Goal: Information Seeking & Learning: Learn about a topic

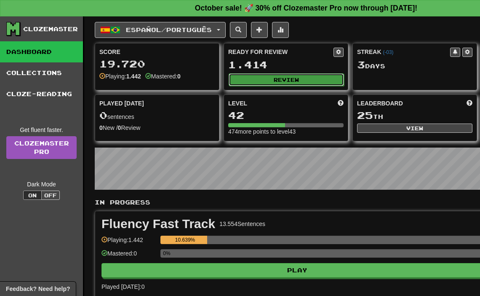
click at [288, 80] on button "Review" at bounding box center [286, 79] width 115 height 13
select select "**"
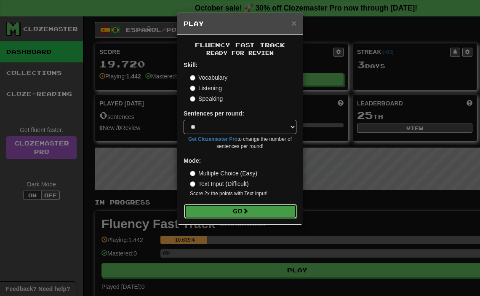
click at [260, 210] on button "Go" at bounding box center [240, 211] width 113 height 14
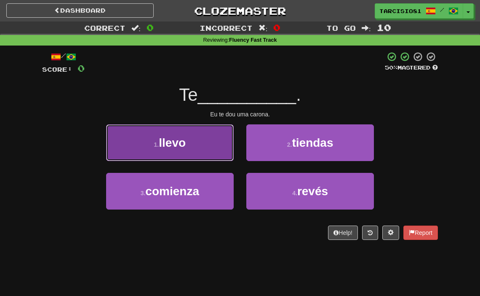
click at [183, 159] on button "1 . llevo" at bounding box center [170, 142] width 128 height 37
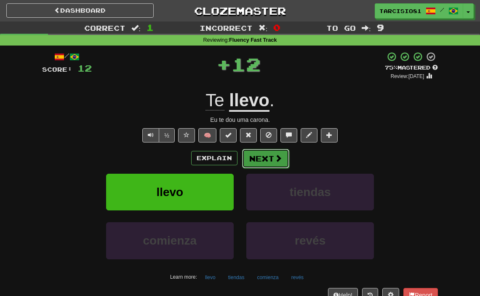
click at [278, 164] on button "Next" at bounding box center [265, 158] width 47 height 19
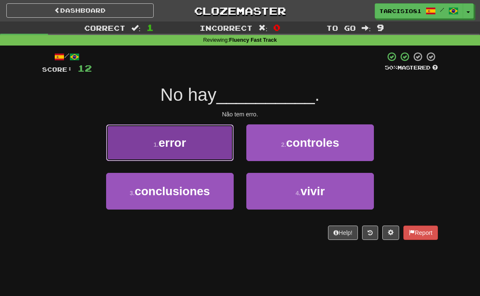
click at [208, 156] on button "1 . error" at bounding box center [170, 142] width 128 height 37
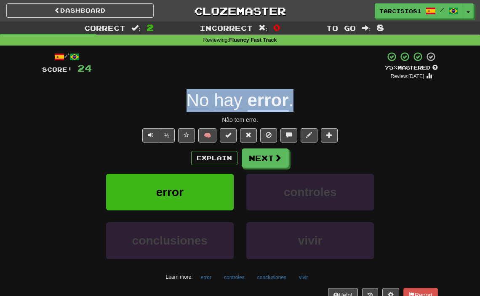
drag, startPoint x: 187, startPoint y: 102, endPoint x: 295, endPoint y: 104, distance: 107.8
click at [295, 104] on div "No hay error ." at bounding box center [240, 100] width 396 height 23
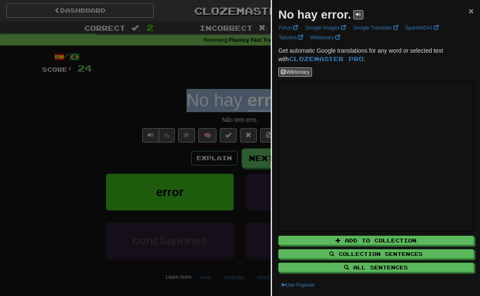
click at [470, 10] on span "×" at bounding box center [471, 11] width 5 height 10
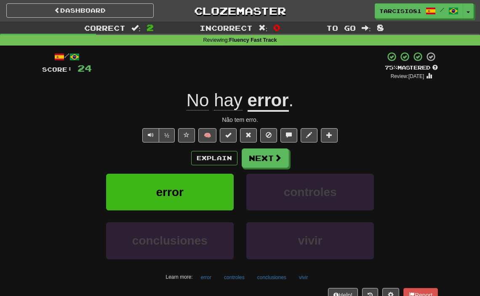
drag, startPoint x: 261, startPoint y: 125, endPoint x: 232, endPoint y: 124, distance: 29.1
click at [232, 124] on div "/ Score: 24 + 12 75 % Mastered Review: 2025-11-14 No hay error . Não tem erro. …" at bounding box center [240, 183] width 396 height 264
drag, startPoint x: 259, startPoint y: 121, endPoint x: 224, endPoint y: 122, distance: 35.8
click at [224, 122] on div "Não tem erro." at bounding box center [240, 119] width 396 height 8
copy div "Não tem erro."
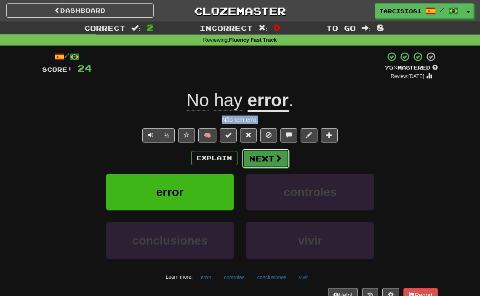
click at [280, 157] on span at bounding box center [278, 158] width 8 height 8
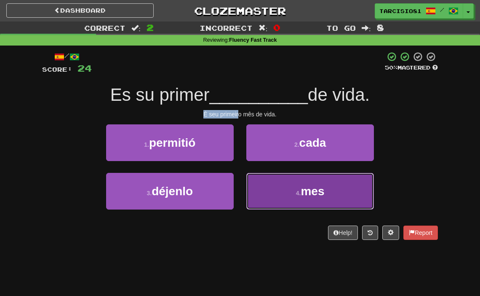
click at [297, 191] on small "4 ." at bounding box center [298, 192] width 5 height 7
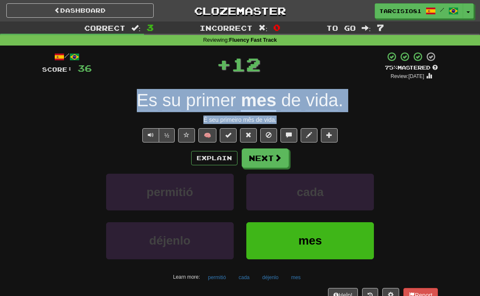
drag, startPoint x: 130, startPoint y: 100, endPoint x: 281, endPoint y: 123, distance: 152.9
click at [281, 123] on div "/ Score: 36 + 12 75 % Mastered Review: 2025-11-14 Es su primer mes de vida . É …" at bounding box center [240, 183] width 396 height 264
copy div "Es su primer mes de vida . É seu primeiro mês de vida."
click at [277, 160] on span at bounding box center [278, 158] width 8 height 8
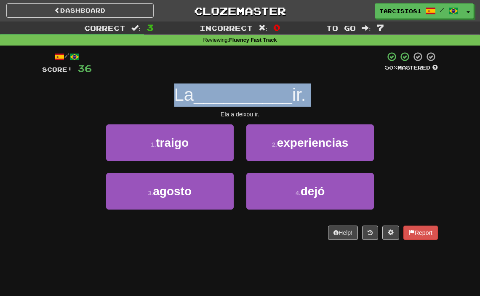
click at [362, 99] on div "La __________ ir." at bounding box center [240, 94] width 396 height 23
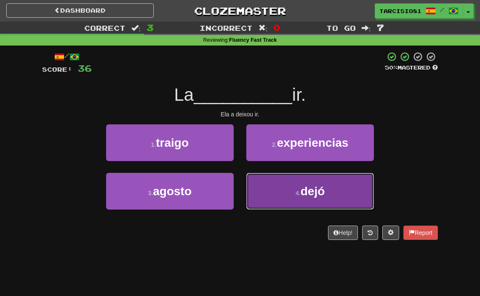
click at [288, 194] on button "4 . dejó" at bounding box center [310, 191] width 128 height 37
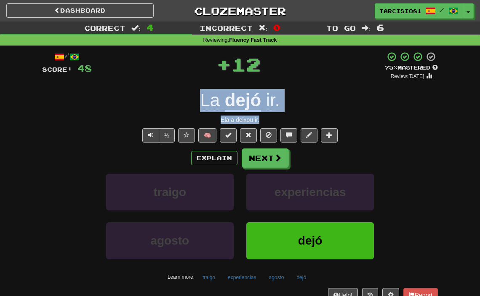
drag, startPoint x: 258, startPoint y: 116, endPoint x: 261, endPoint y: 120, distance: 5.1
click at [261, 120] on div "/ Score: 48 + 12 75 % Mastered Review: 2025-11-14 La dejó ir . Ela a deixou ir.…" at bounding box center [240, 183] width 396 height 264
click at [277, 154] on span at bounding box center [278, 158] width 8 height 8
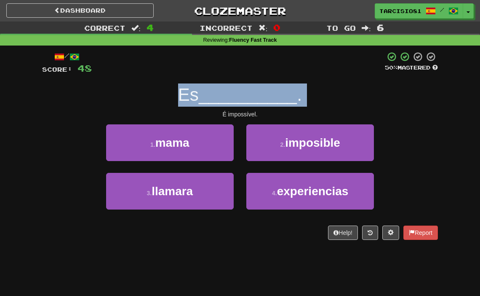
click at [371, 106] on div "/ Score: 48 50 % Mastered Es __________ . É impossível. 1 . mama 2 . imposible …" at bounding box center [240, 145] width 396 height 188
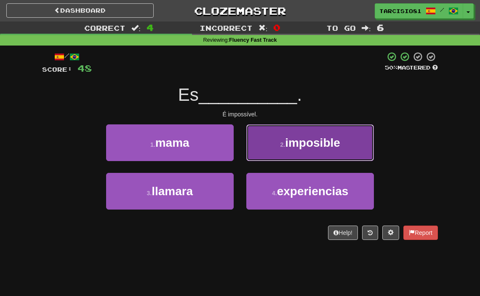
click at [321, 149] on button "2 . imposible" at bounding box center [310, 142] width 128 height 37
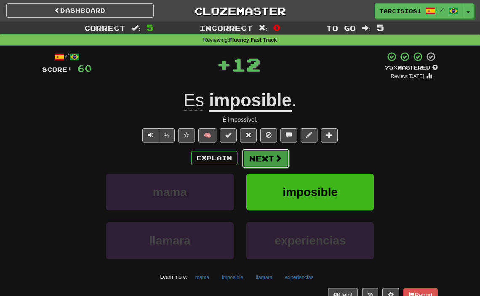
click at [269, 155] on button "Next" at bounding box center [265, 158] width 47 height 19
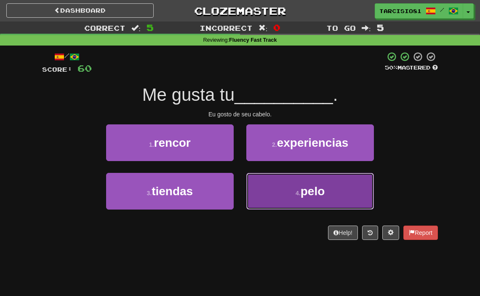
click at [298, 187] on button "4 . pelo" at bounding box center [310, 191] width 128 height 37
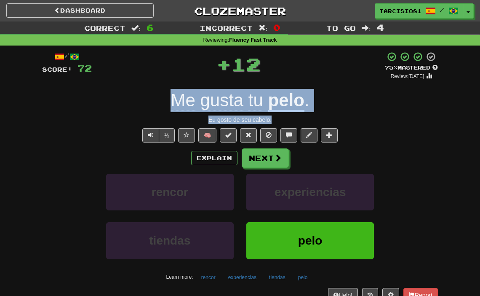
drag, startPoint x: 165, startPoint y: 100, endPoint x: 272, endPoint y: 122, distance: 109.2
click at [272, 122] on div "/ Score: 72 + 12 75 % Mastered Review: 2025-11-14 Me gusta tu pelo . Eu gosto d…" at bounding box center [240, 183] width 396 height 264
copy div "Me gusta tu pelo . Eu gosto de seu cabelo."
click at [273, 163] on button "Next" at bounding box center [265, 158] width 47 height 19
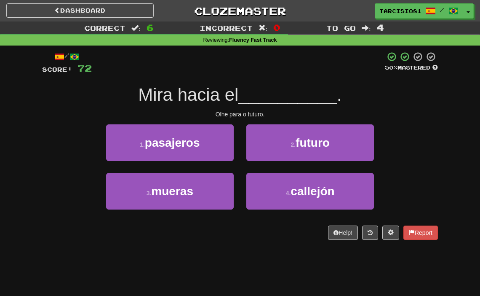
click at [389, 113] on div "Olhe para o futuro." at bounding box center [240, 114] width 396 height 8
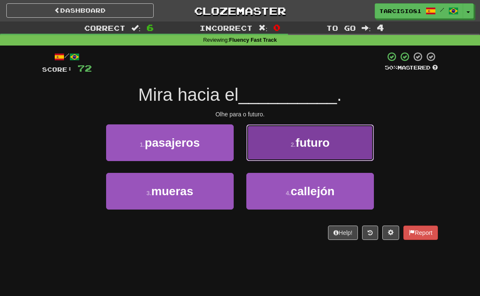
click at [326, 148] on span "futuro" at bounding box center [313, 142] width 34 height 13
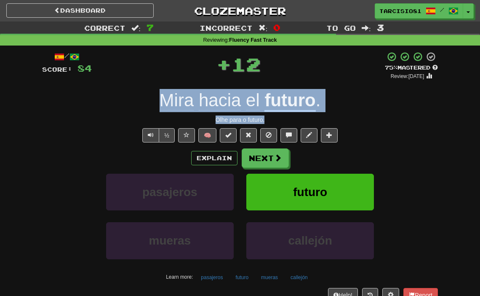
drag, startPoint x: 152, startPoint y: 102, endPoint x: 266, endPoint y: 123, distance: 116.8
click at [266, 123] on div "/ Score: 84 + 12 75 % Mastered Review: 2025-11-14 Mira hacia el futuro . Olhe p…" at bounding box center [240, 183] width 396 height 264
copy div "Mira hacia el futuro . Olhe para o futuro."
click at [272, 162] on button "Next" at bounding box center [265, 158] width 47 height 19
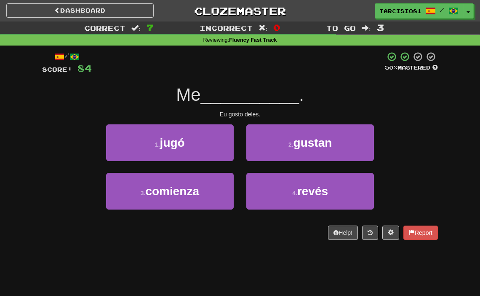
click at [327, 112] on div "Eu gosto deles." at bounding box center [240, 114] width 396 height 8
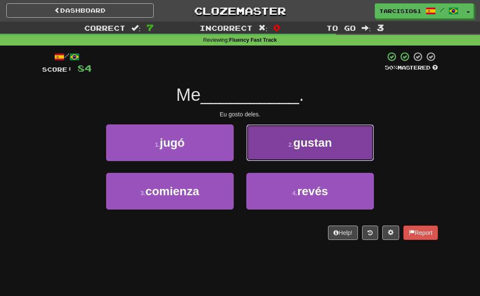
click at [283, 149] on button "2 . gustan" at bounding box center [310, 142] width 128 height 37
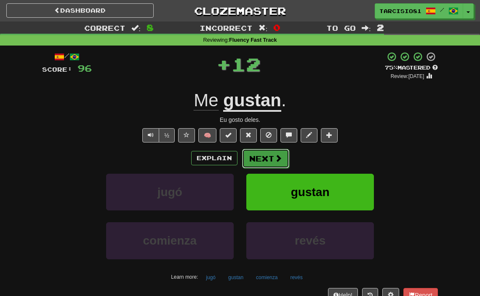
click at [269, 165] on button "Next" at bounding box center [265, 158] width 47 height 19
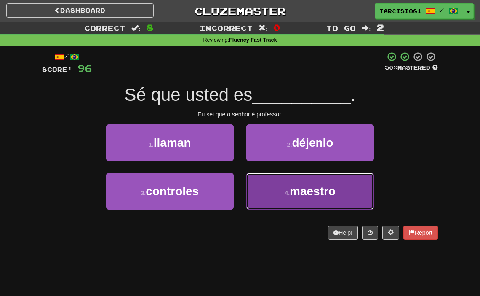
click at [286, 190] on small "4 ." at bounding box center [287, 192] width 5 height 7
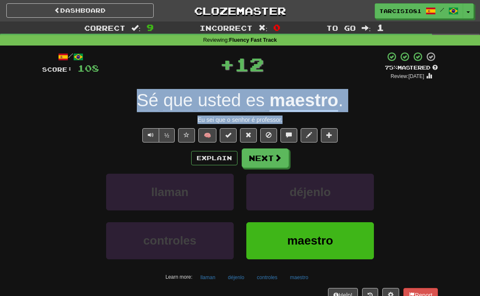
drag, startPoint x: 134, startPoint y: 101, endPoint x: 285, endPoint y: 120, distance: 152.8
click at [285, 120] on div "/ Score: 108 + 12 75 % Mastered Review: 2025-11-14 Sé que usted es maestro . Eu…" at bounding box center [240, 183] width 396 height 264
copy div "Sé que usted es maestro . Eu sei que o senhor é professor."
click at [276, 161] on span at bounding box center [278, 158] width 8 height 8
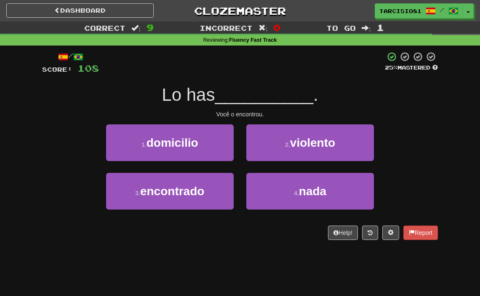
click at [401, 129] on div "1 . domicilio 2 . violento" at bounding box center [239, 148] width 421 height 48
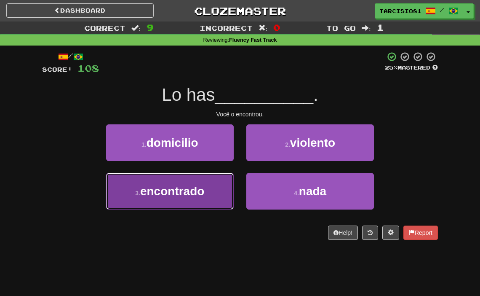
click at [199, 192] on span "encontrado" at bounding box center [172, 190] width 64 height 13
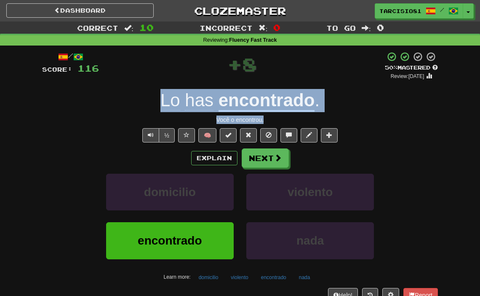
drag, startPoint x: 152, startPoint y: 99, endPoint x: 264, endPoint y: 120, distance: 114.5
click at [264, 120] on div "/ Score: 116 + 8 50 % Mastered Review: 2025-10-25 Lo has encontrado . Você o en…" at bounding box center [240, 183] width 396 height 264
copy div "Lo has encontrado . Você o encontrou."
click at [272, 161] on button "Next" at bounding box center [265, 158] width 47 height 19
